Goal: Navigation & Orientation: Find specific page/section

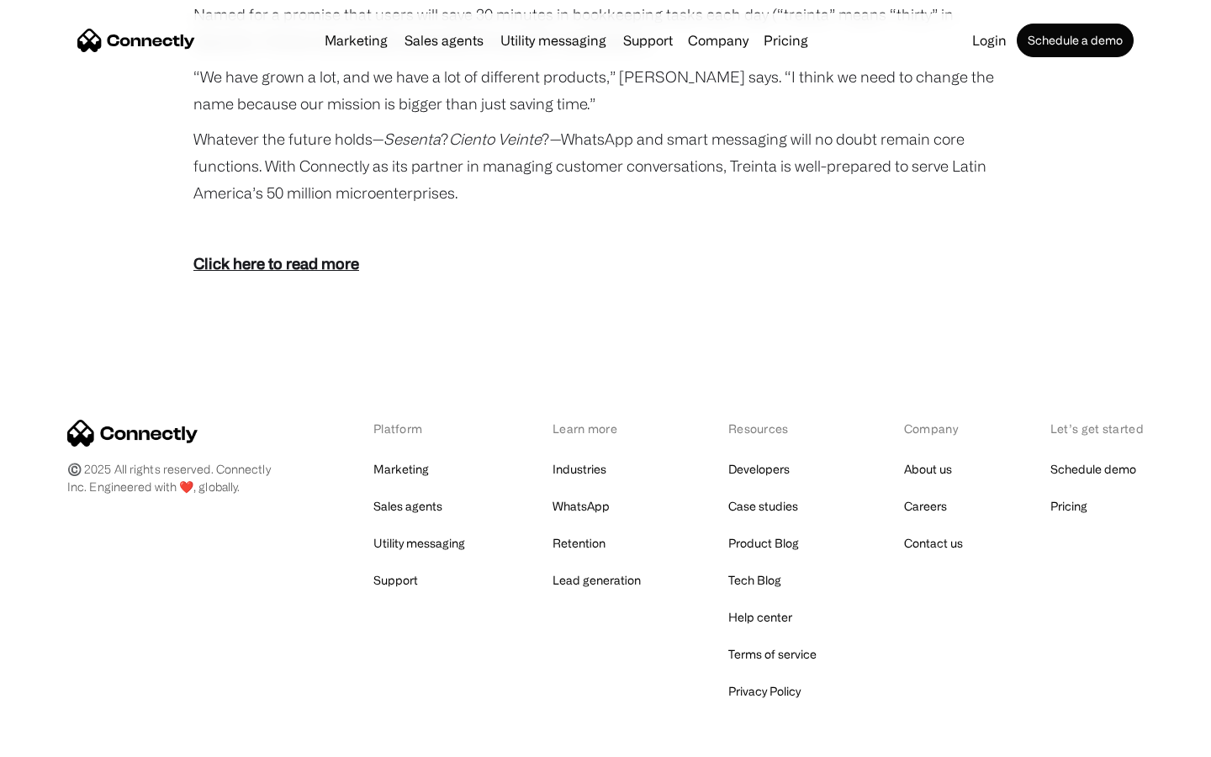
scroll to position [3095, 0]
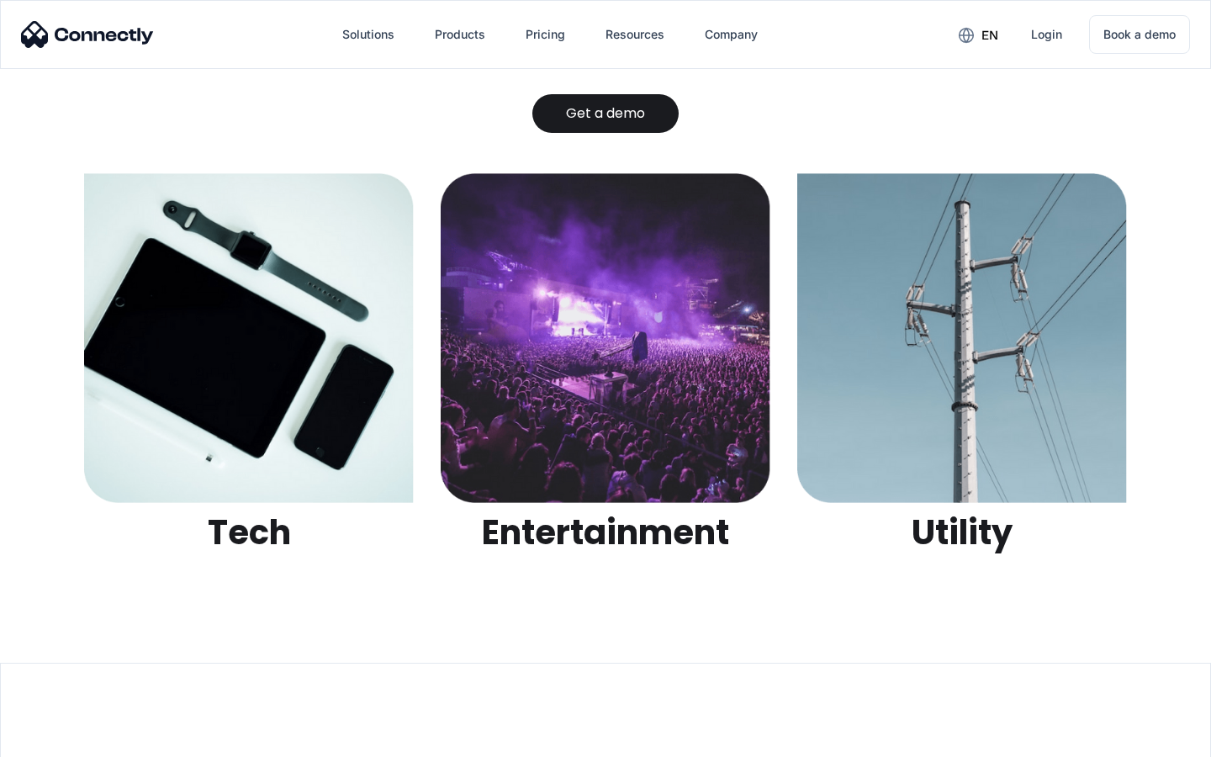
scroll to position [5304, 0]
